Goal: Check status: Check status

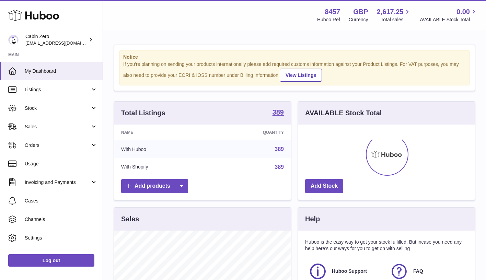
scroll to position [107, 176]
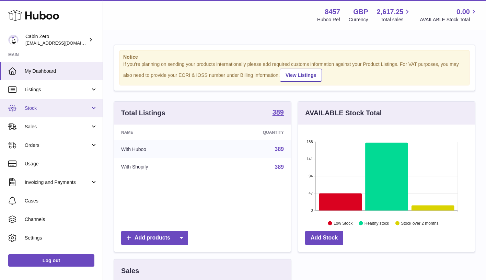
click at [88, 108] on span "Stock" at bounding box center [58, 108] width 66 height 7
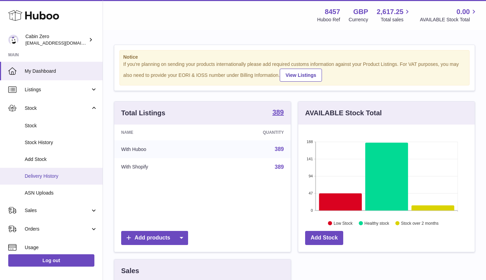
click at [54, 173] on span "Delivery History" at bounding box center [61, 176] width 73 height 7
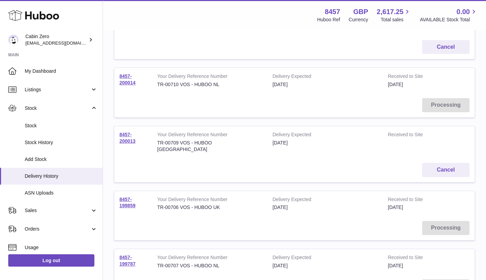
scroll to position [181, 0]
click at [130, 73] on link "8457-200014" at bounding box center [127, 79] width 16 height 12
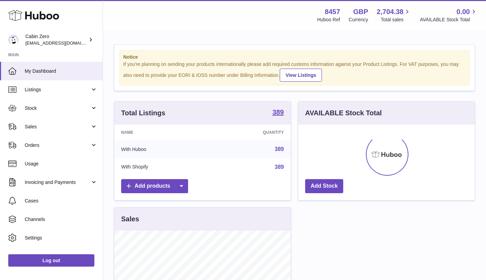
scroll to position [107, 176]
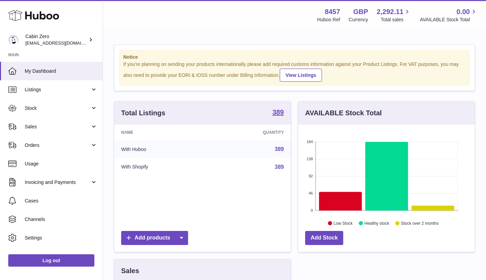
scroll to position [107, 176]
